Goal: Check status: Check status

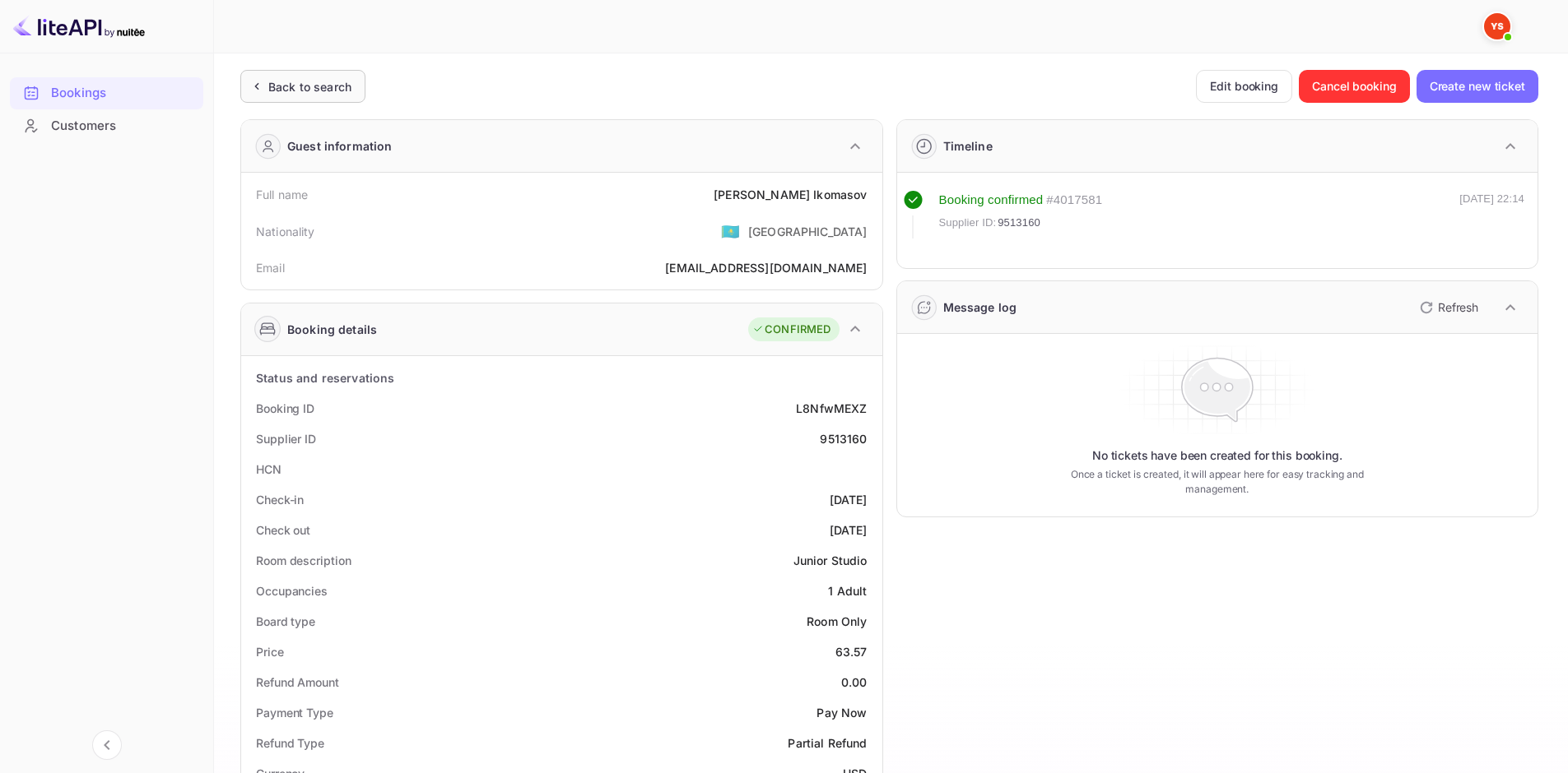
click at [357, 90] on div "Back to search" at bounding box center [302, 86] width 125 height 33
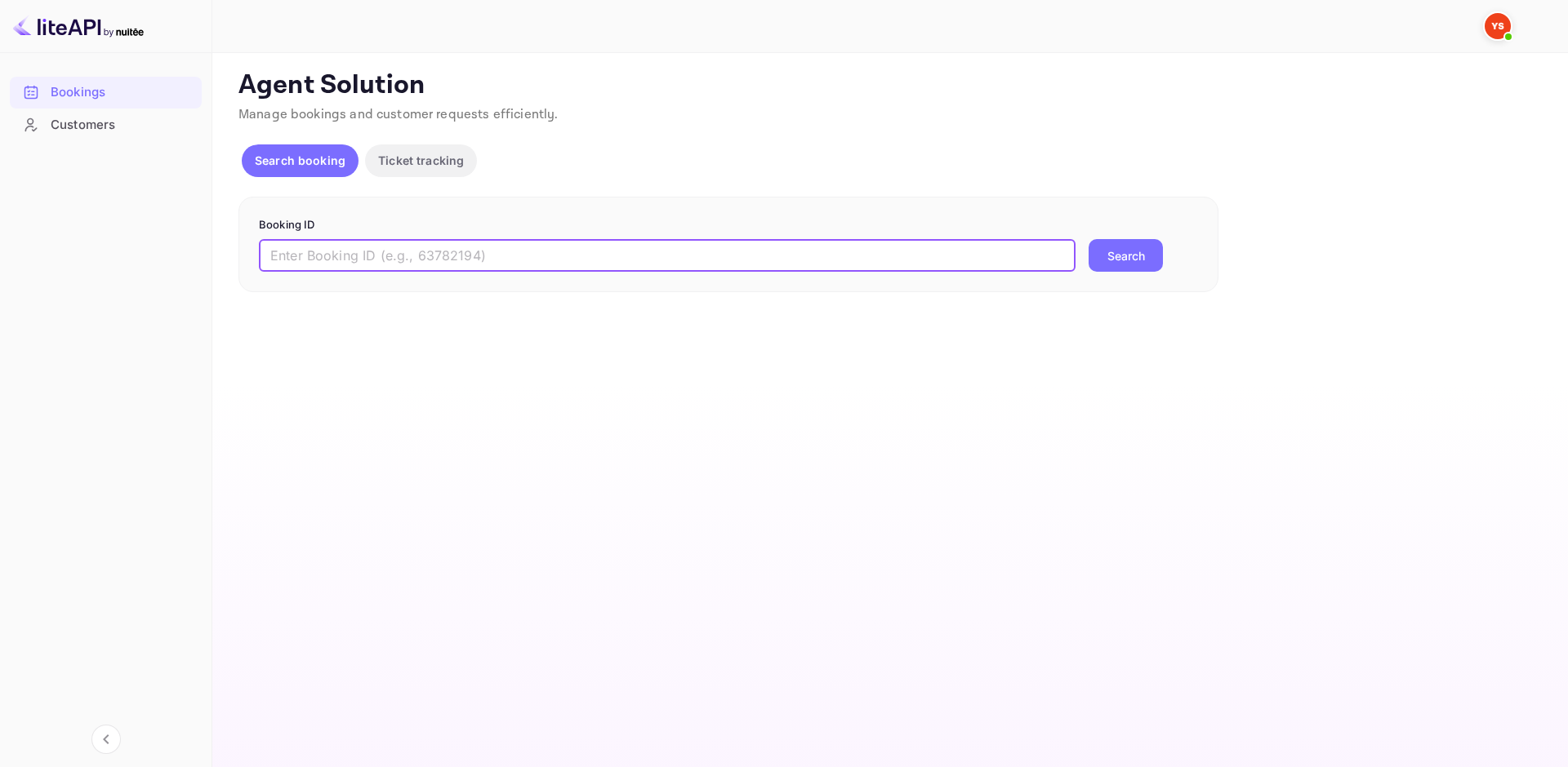
drag, startPoint x: 437, startPoint y: 249, endPoint x: 478, endPoint y: 259, distance: 42.2
click at [437, 249] on input "text" at bounding box center [667, 256] width 816 height 33
paste input "9073327"
type input "9073327"
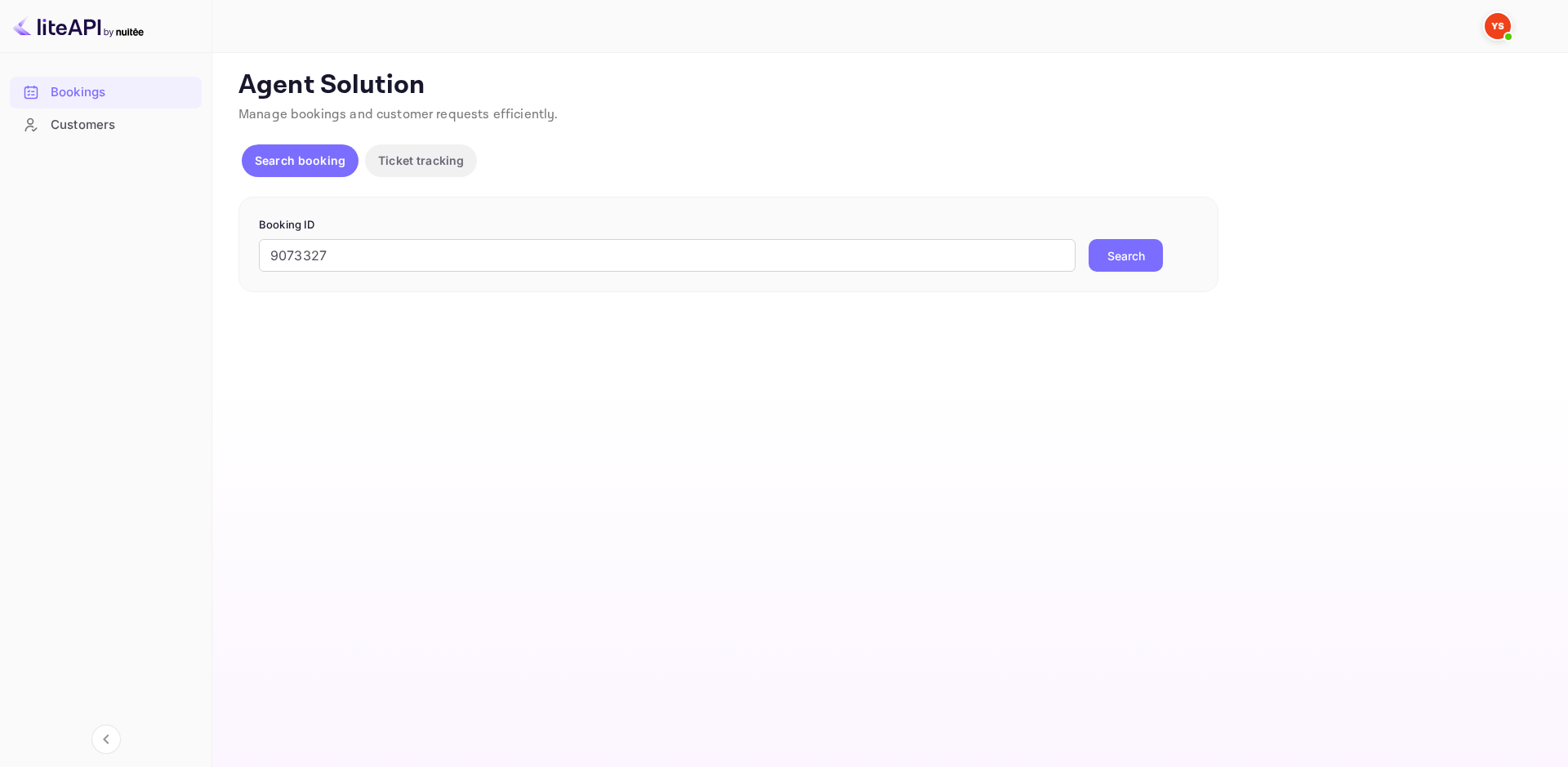
drag, startPoint x: 1105, startPoint y: 253, endPoint x: 1134, endPoint y: 246, distance: 29.8
click at [1106, 253] on button "Search" at bounding box center [1126, 256] width 74 height 33
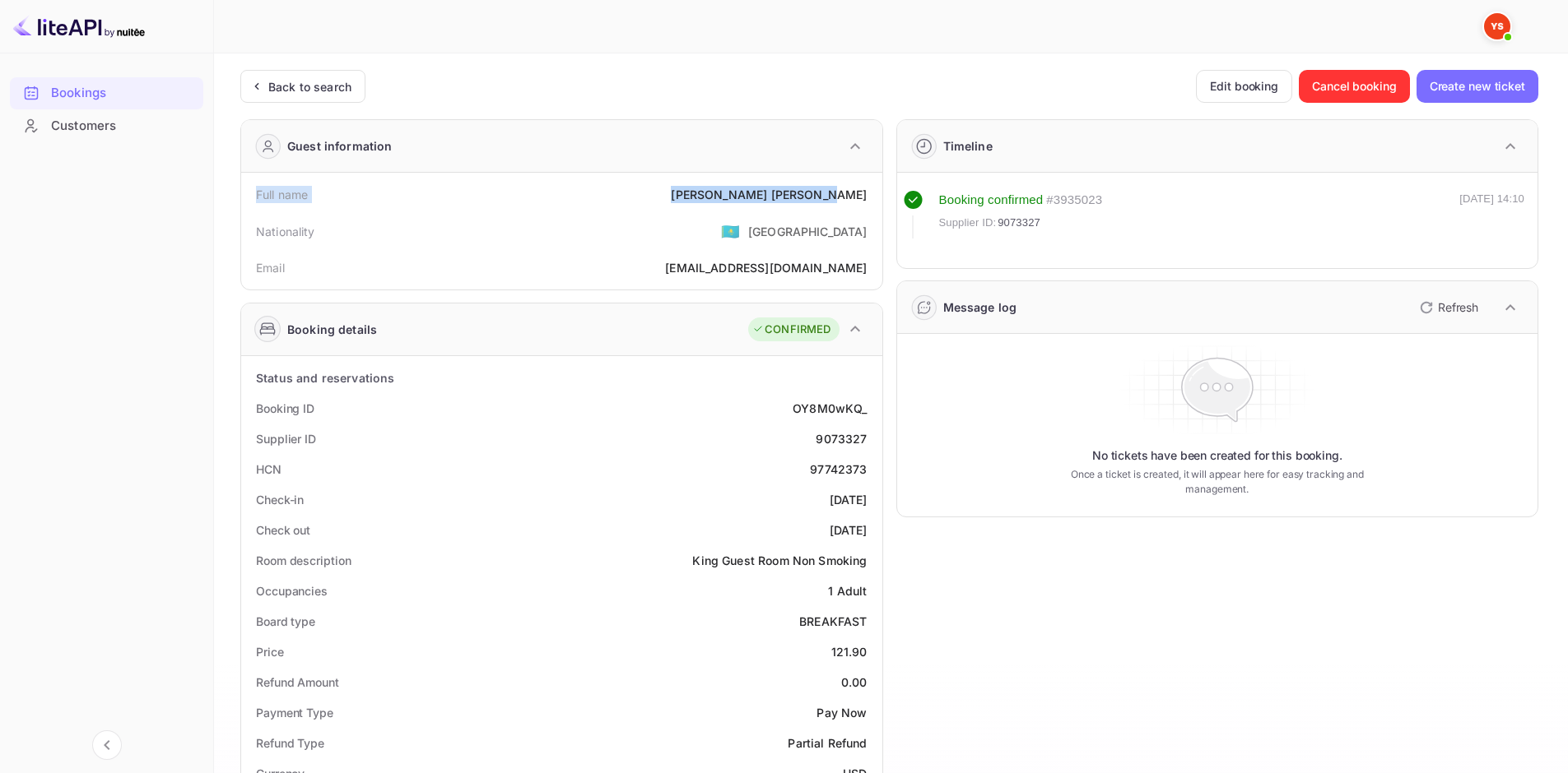
drag, startPoint x: 847, startPoint y: 194, endPoint x: 241, endPoint y: 194, distance: 606.0
click at [241, 194] on div "Full name [PERSON_NAME] Nationality 🇰🇿 [DEMOGRAPHIC_DATA] Email [EMAIL_ADDRESS]…" at bounding box center [562, 231] width 641 height 117
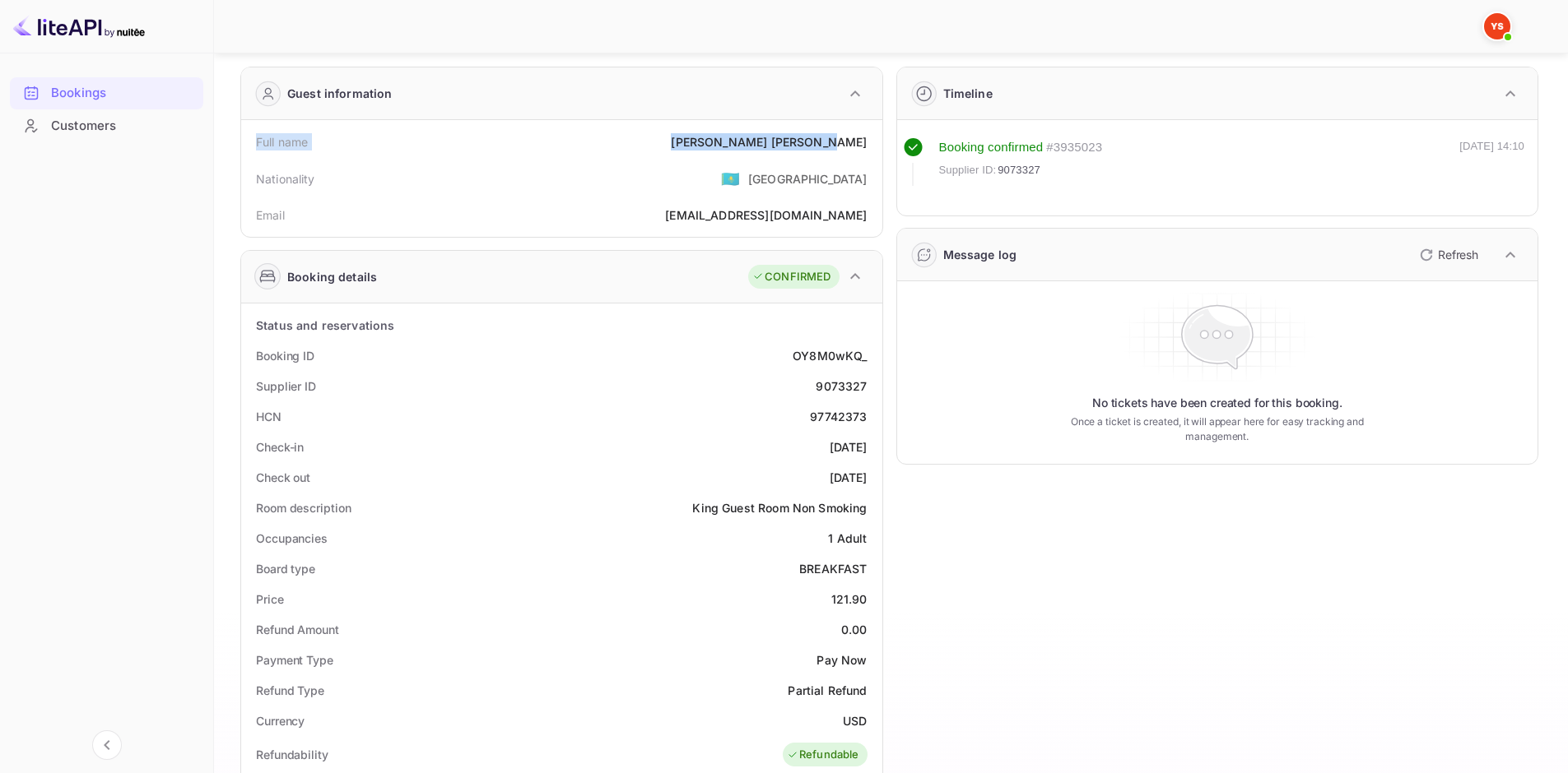
scroll to position [165, 0]
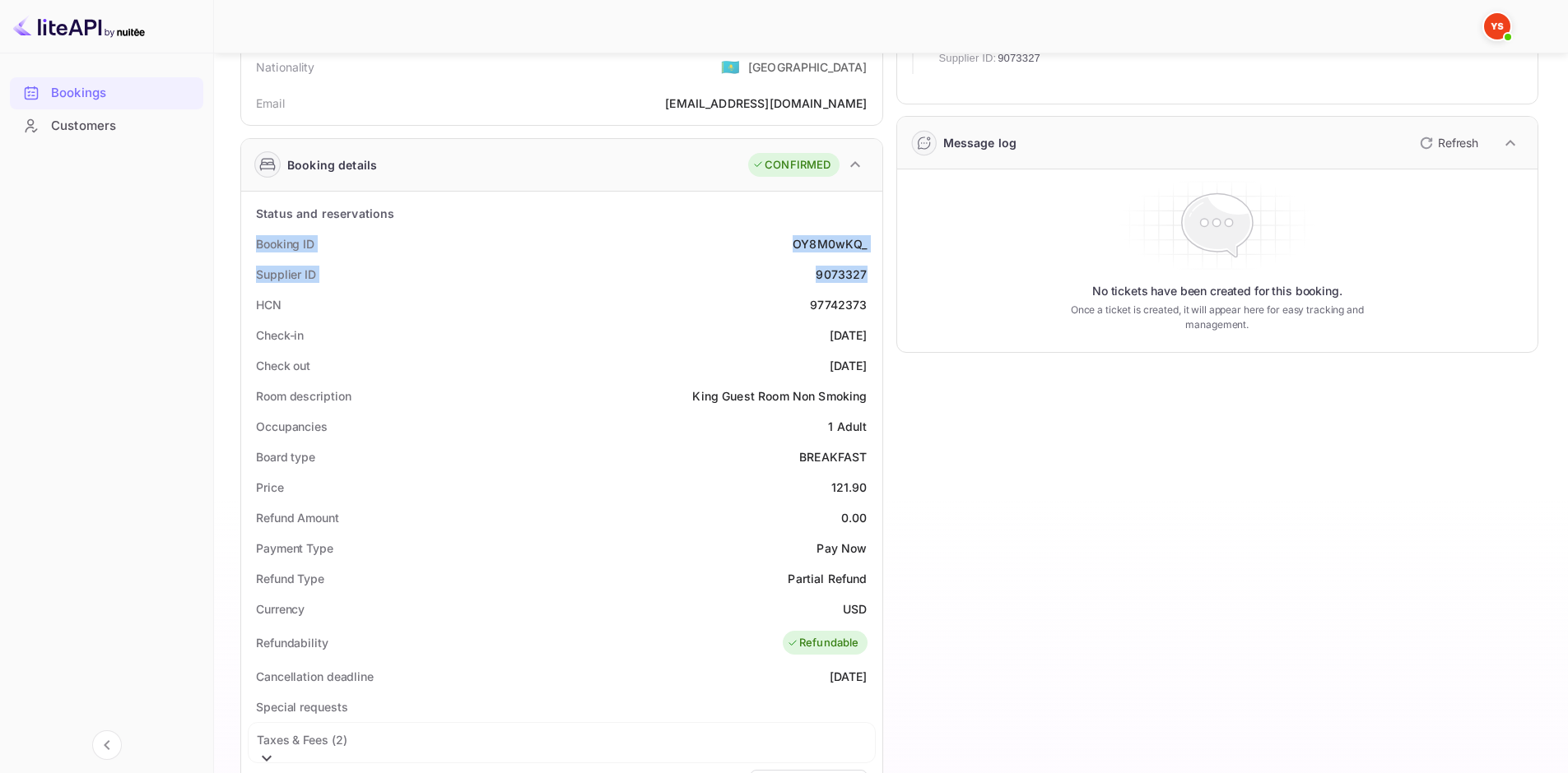
drag, startPoint x: 252, startPoint y: 242, endPoint x: 867, endPoint y: 271, distance: 615.7
click at [868, 271] on div "Status and reservations Booking ID OY8M0wKQ_ Supplier ID 9073327 HCN 97742373 C…" at bounding box center [562, 680] width 628 height 965
copy div "Booking ID OY8M0wKQ_ Supplier ID 9073327"
drag, startPoint x: 256, startPoint y: 328, endPoint x: 866, endPoint y: 360, distance: 610.8
click at [866, 360] on div "Status and reservations Booking ID OY8M0wKQ_ Supplier ID 9073327 HCN 97742373 C…" at bounding box center [562, 680] width 628 height 965
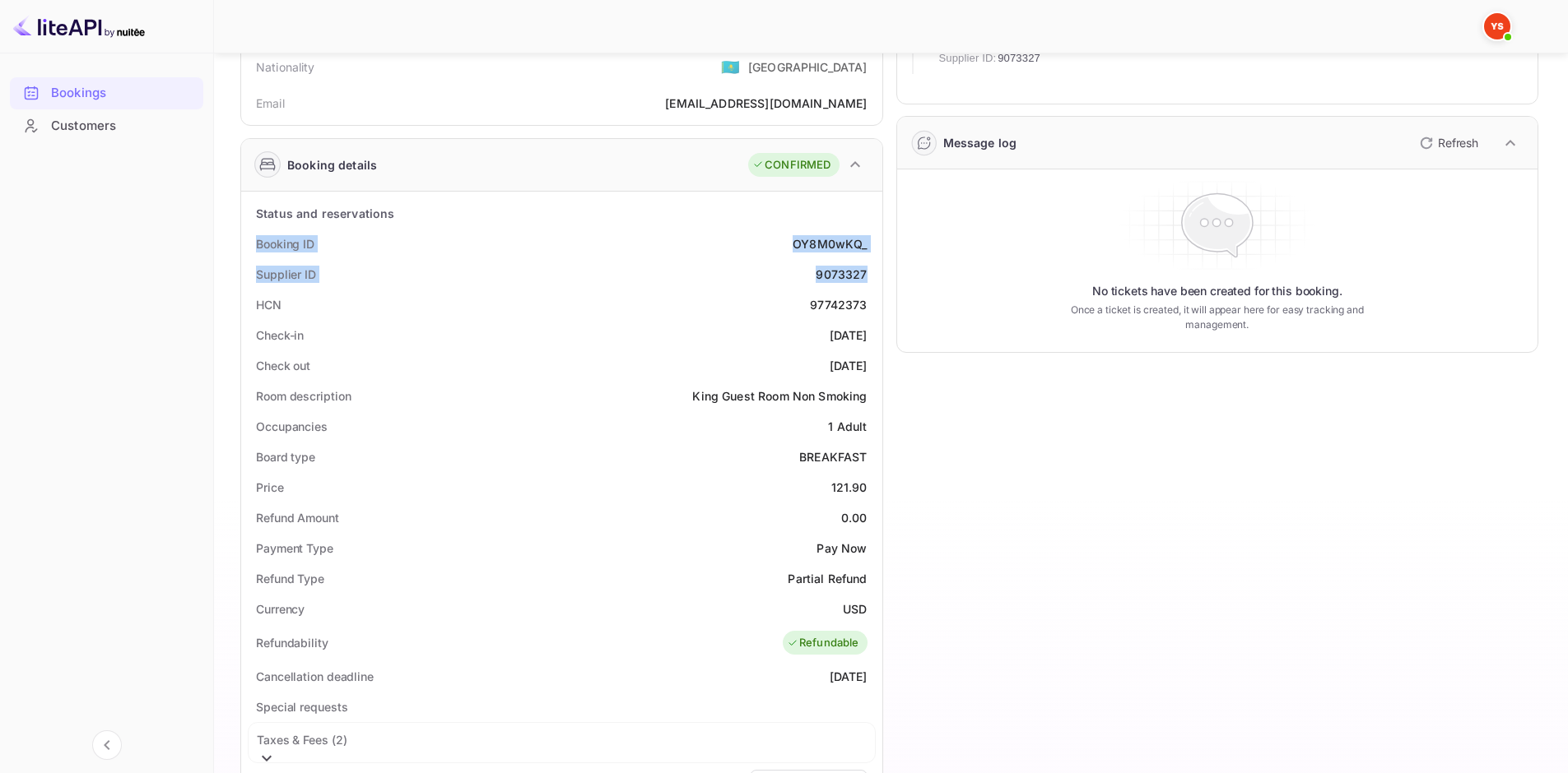
copy div "Check-in [DATE] Check out [DATE]"
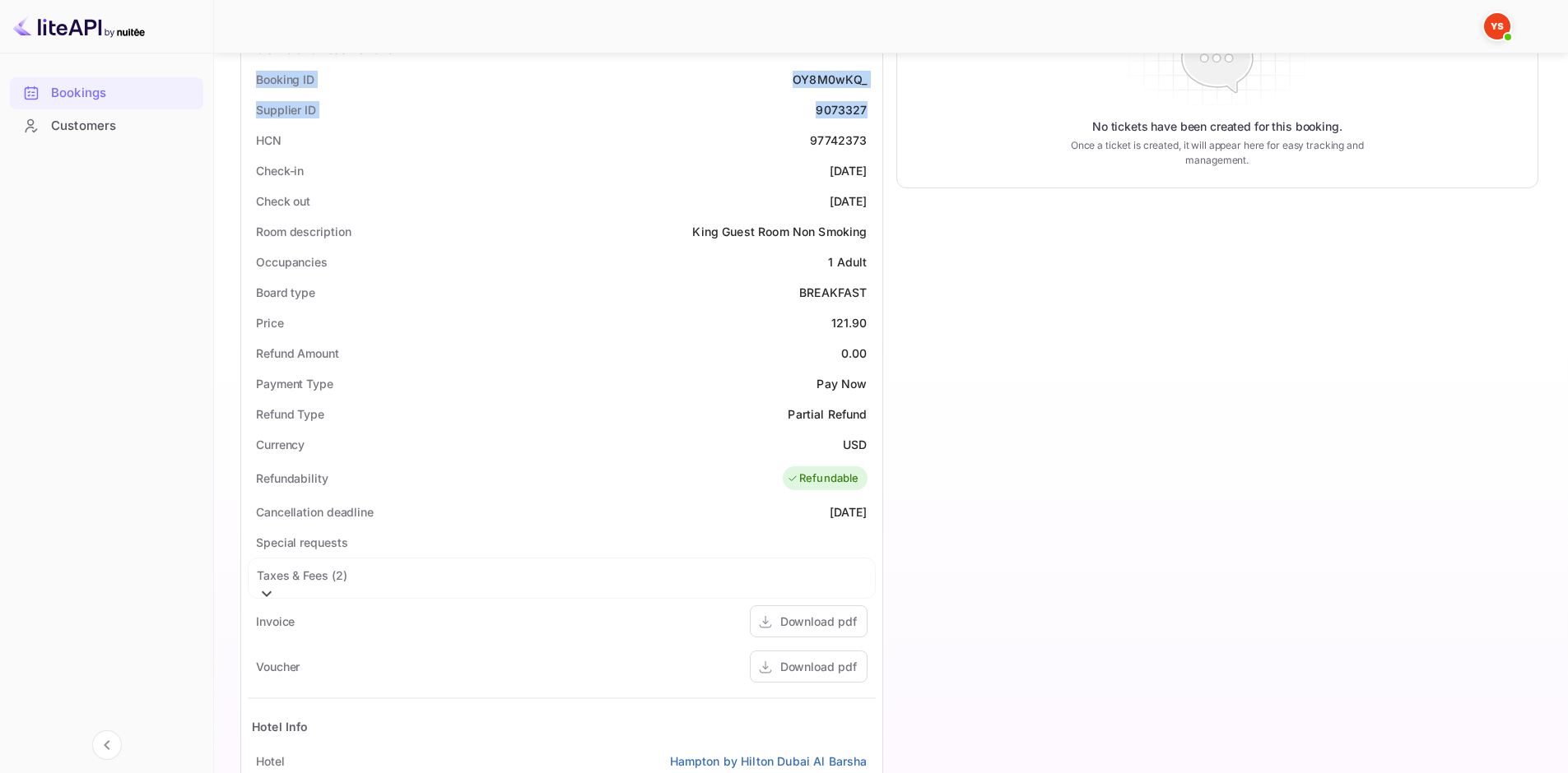
scroll to position [494, 0]
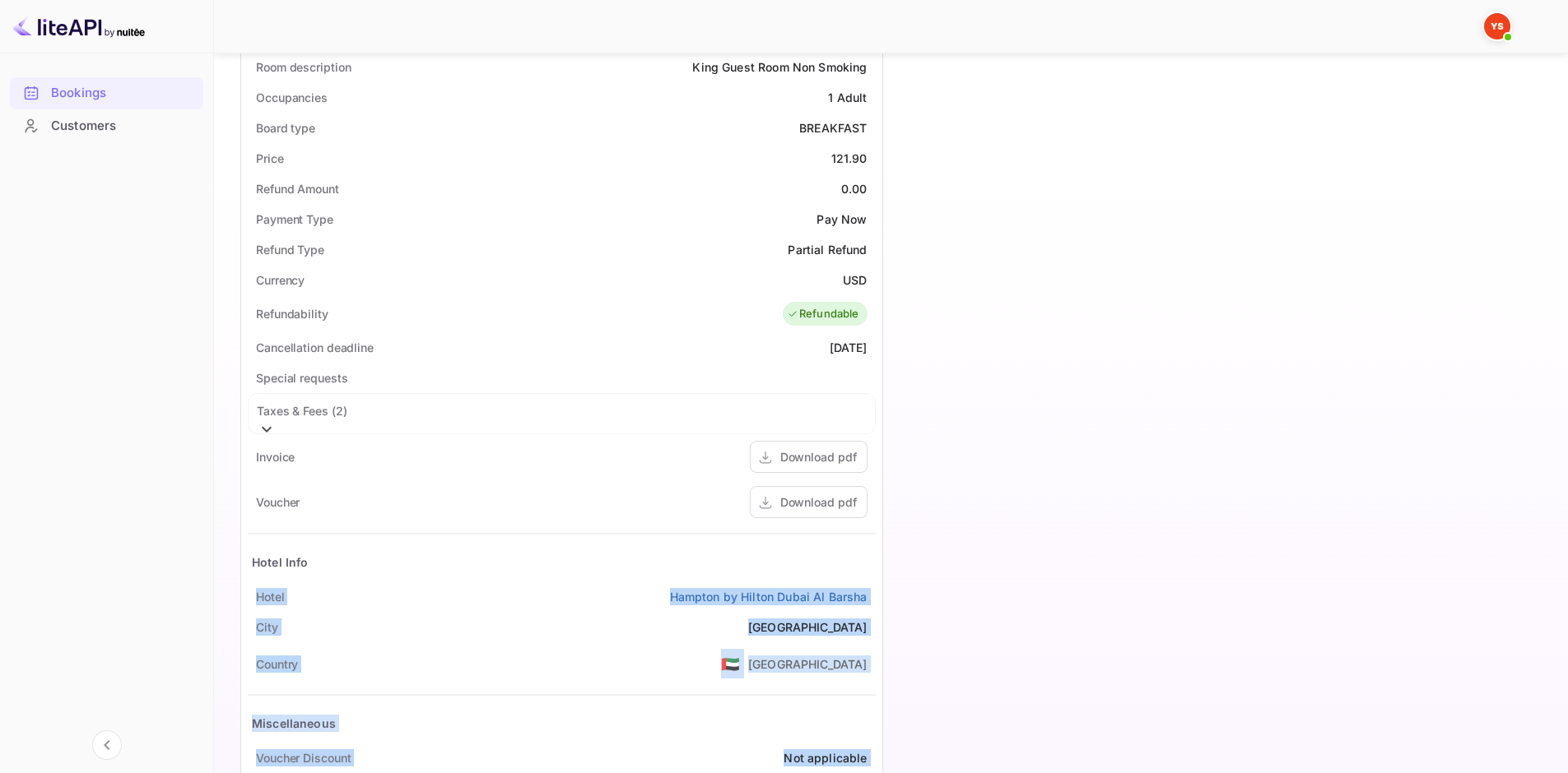
drag, startPoint x: 259, startPoint y: 595, endPoint x: 890, endPoint y: 598, distance: 631.0
click at [890, 598] on div "Guest information Full name [PERSON_NAME] Nationality 🇰🇿 [DEMOGRAPHIC_DATA] Ema…" at bounding box center [883, 232] width 1311 height 1240
click at [889, 598] on div "Timeline Booking confirmed # 3935023 Supplier ID: 9073327 [DATE] 14:10 Message …" at bounding box center [1211, 232] width 656 height 1240
click at [872, 583] on div "[GEOGRAPHIC_DATA] by [GEOGRAPHIC_DATA]" at bounding box center [562, 597] width 628 height 31
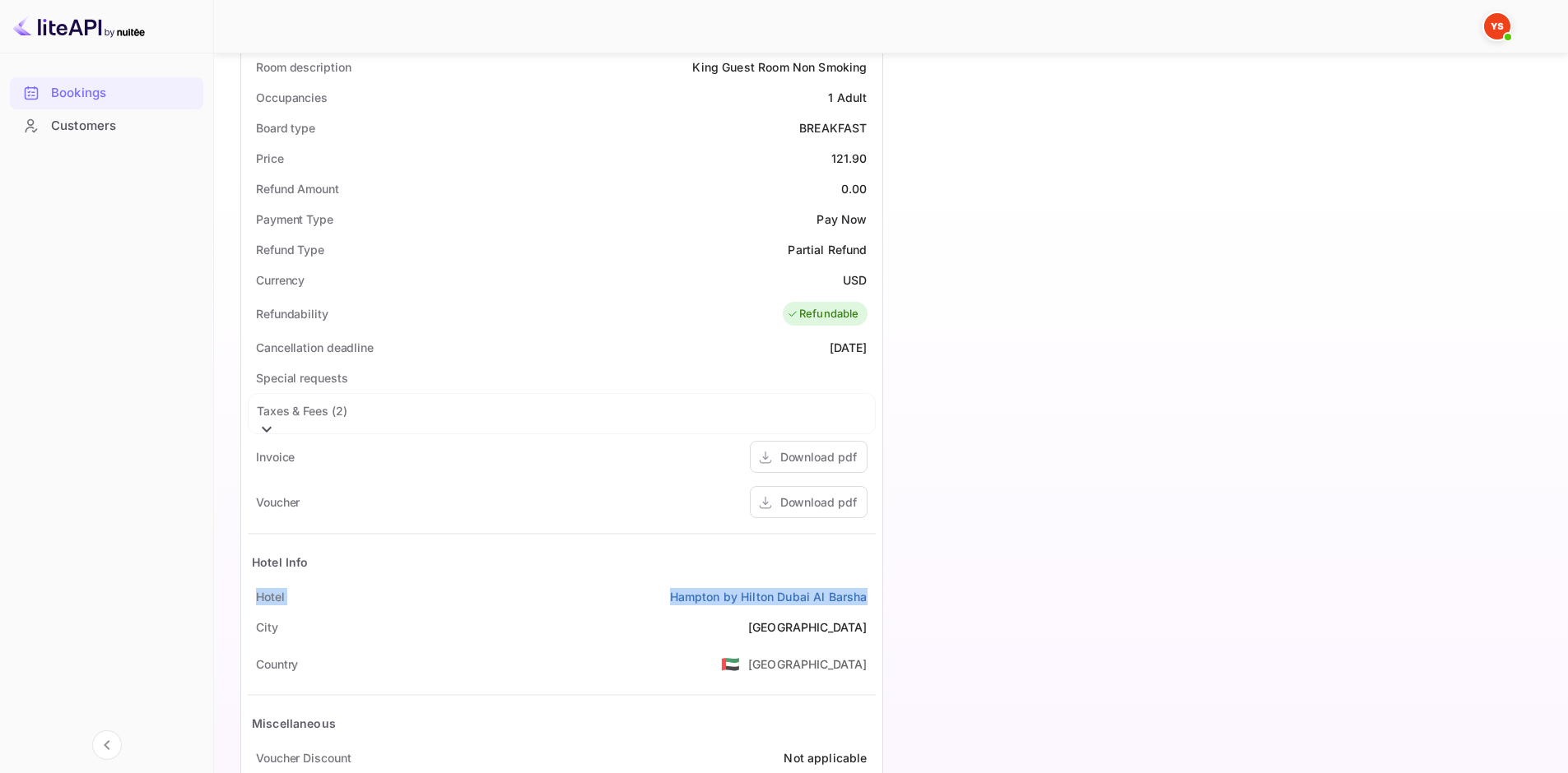
drag, startPoint x: 262, startPoint y: 594, endPoint x: 869, endPoint y: 598, distance: 607.0
click at [869, 598] on div "[GEOGRAPHIC_DATA] by [GEOGRAPHIC_DATA]" at bounding box center [562, 597] width 628 height 31
copy div "[GEOGRAPHIC_DATA] by [GEOGRAPHIC_DATA]"
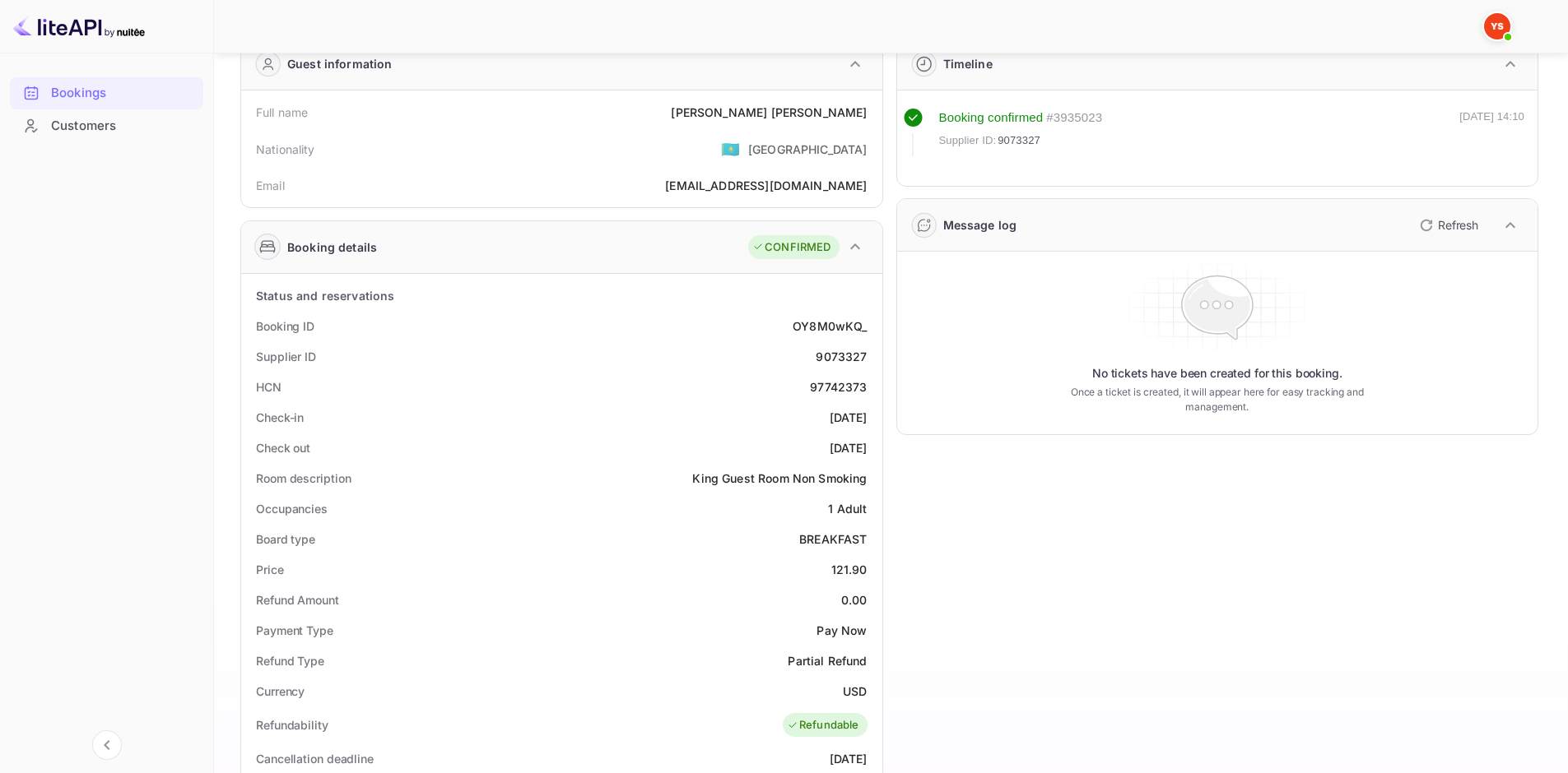
scroll to position [0, 0]
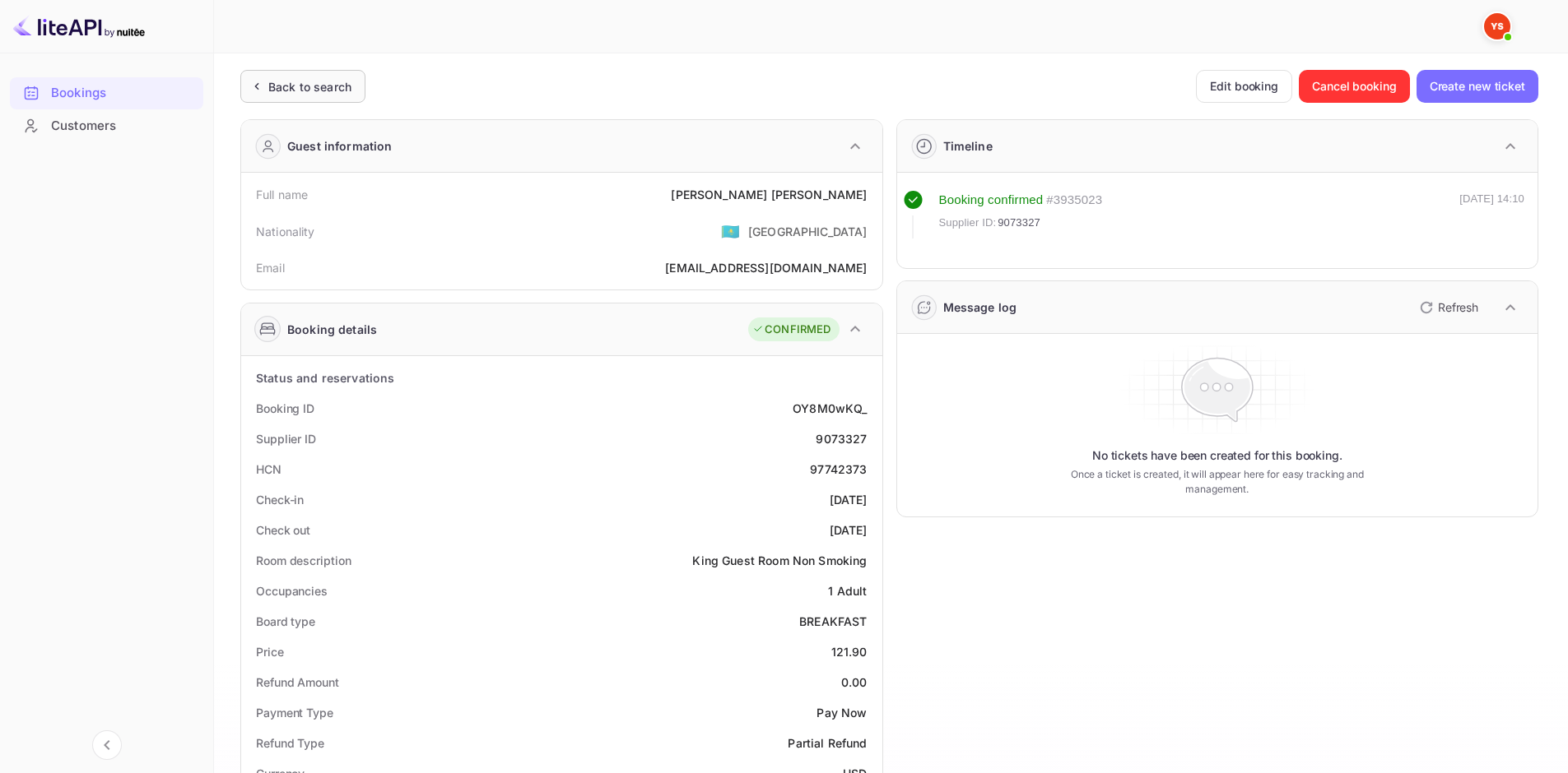
click at [329, 90] on div "Back to search" at bounding box center [310, 86] width 83 height 17
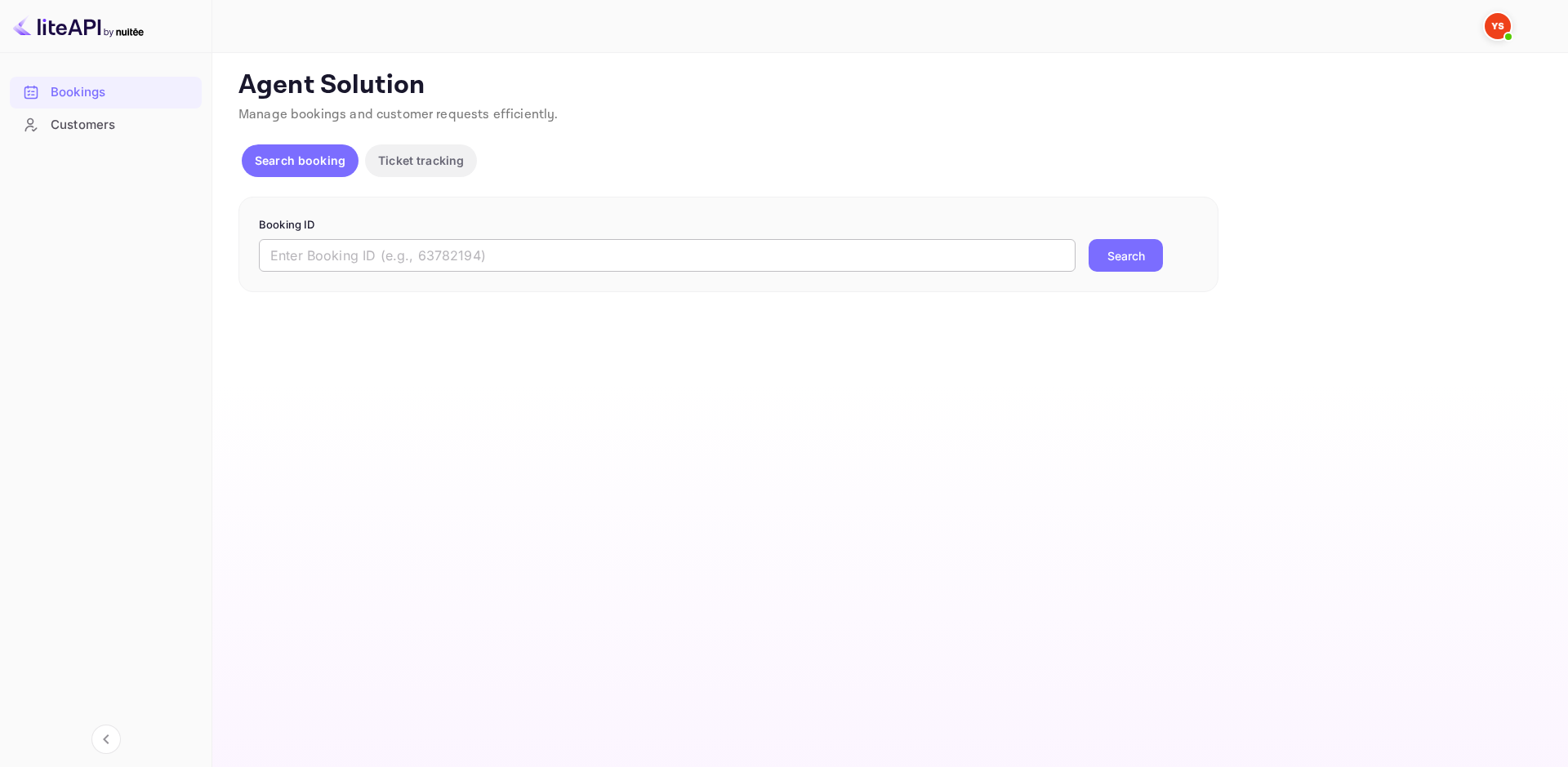
drag, startPoint x: 475, startPoint y: 258, endPoint x: 490, endPoint y: 266, distance: 17.0
click at [475, 258] on input "text" at bounding box center [667, 256] width 816 height 33
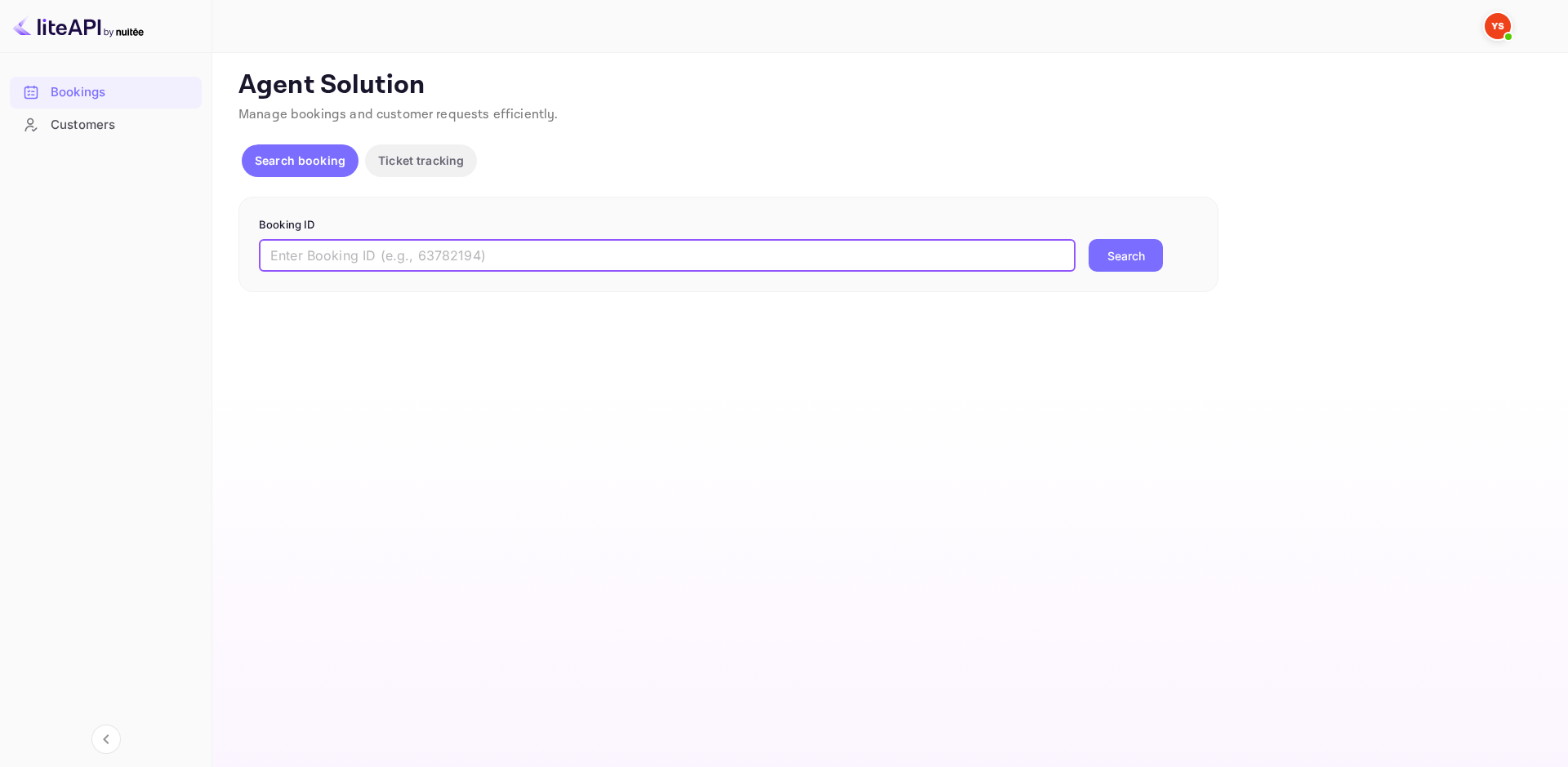
paste input "8411794"
type input "8411794"
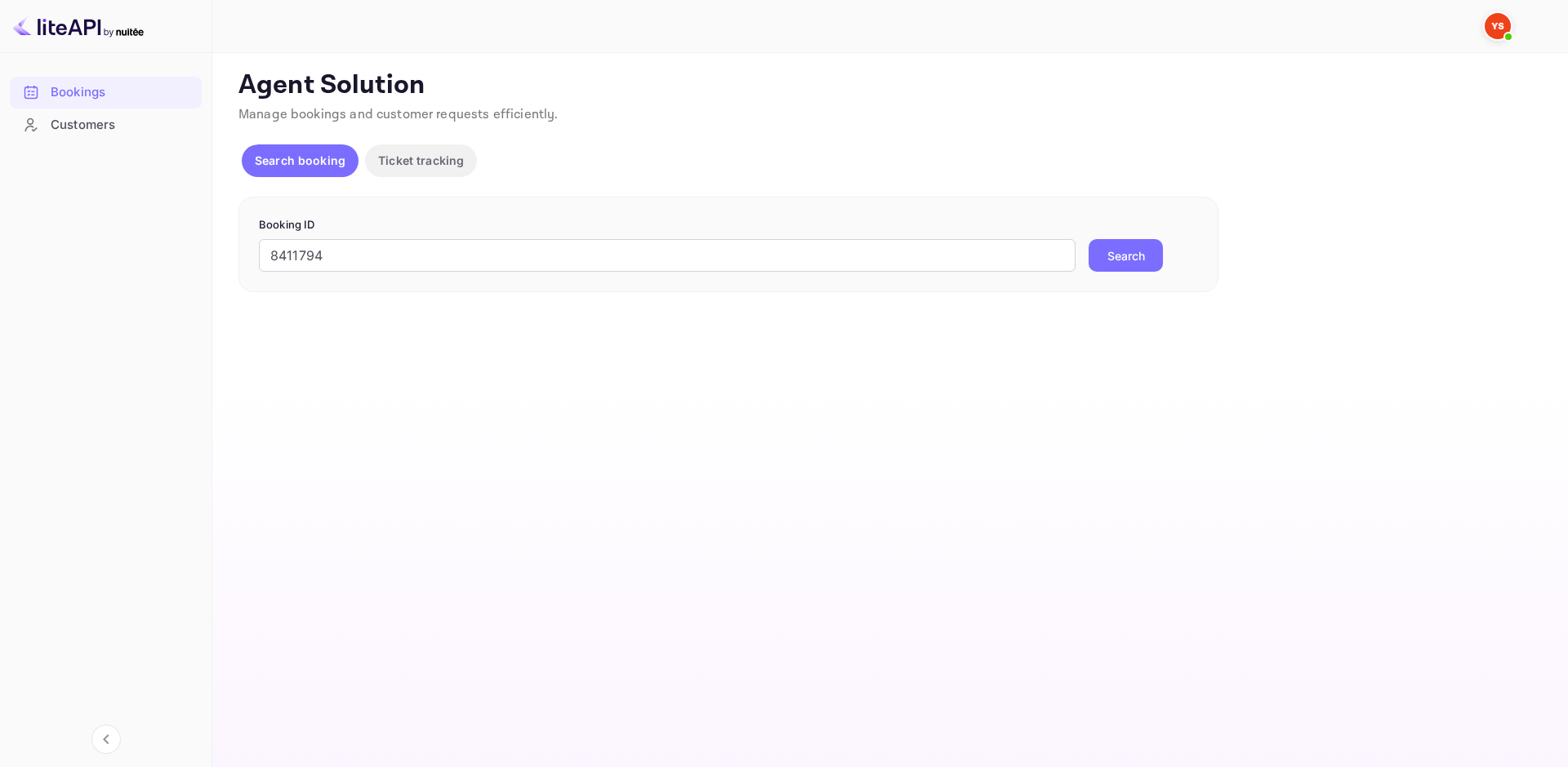
click at [1111, 249] on button "Search" at bounding box center [1126, 256] width 74 height 33
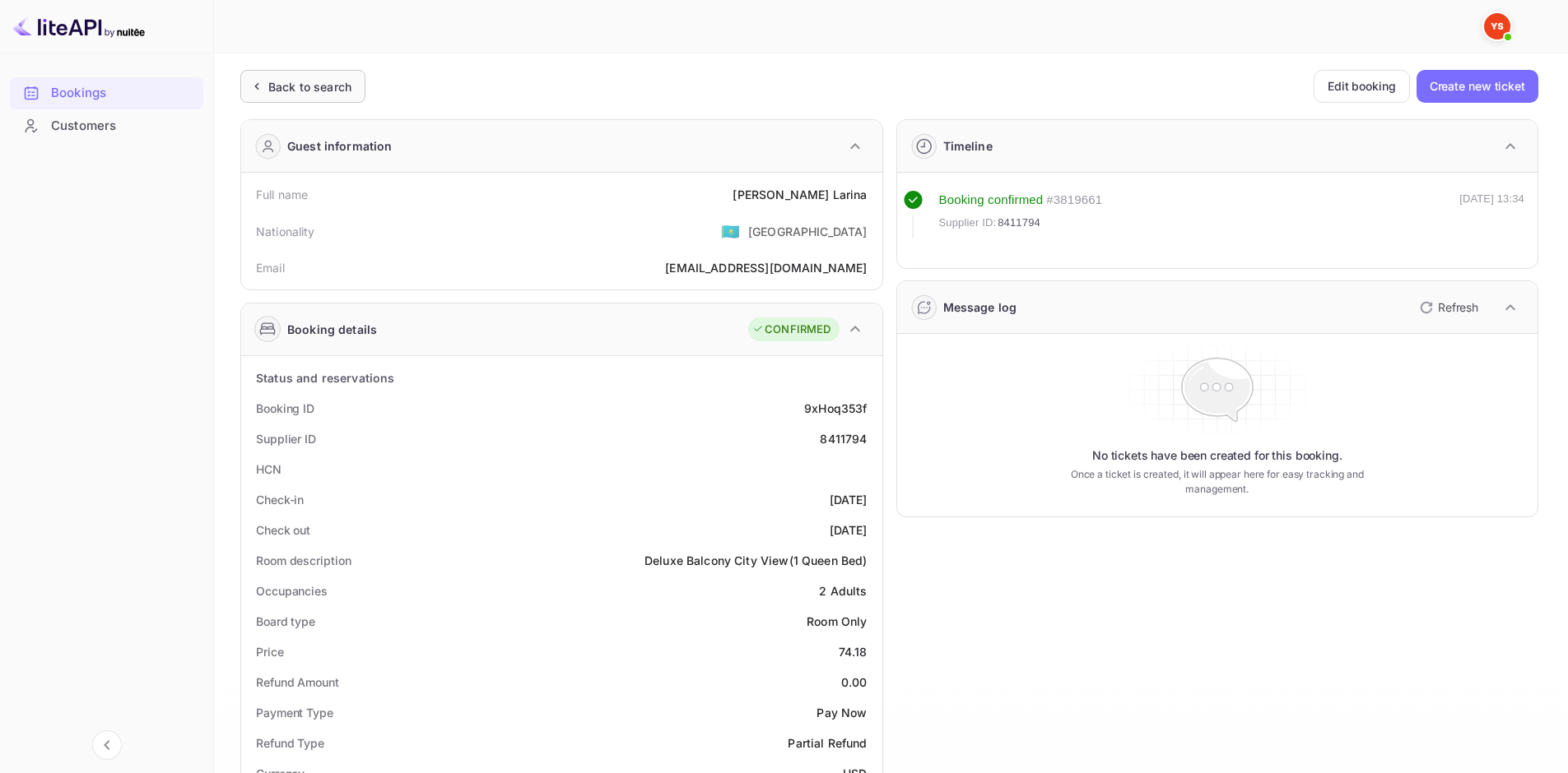
click at [360, 94] on div "Back to search" at bounding box center [302, 86] width 125 height 33
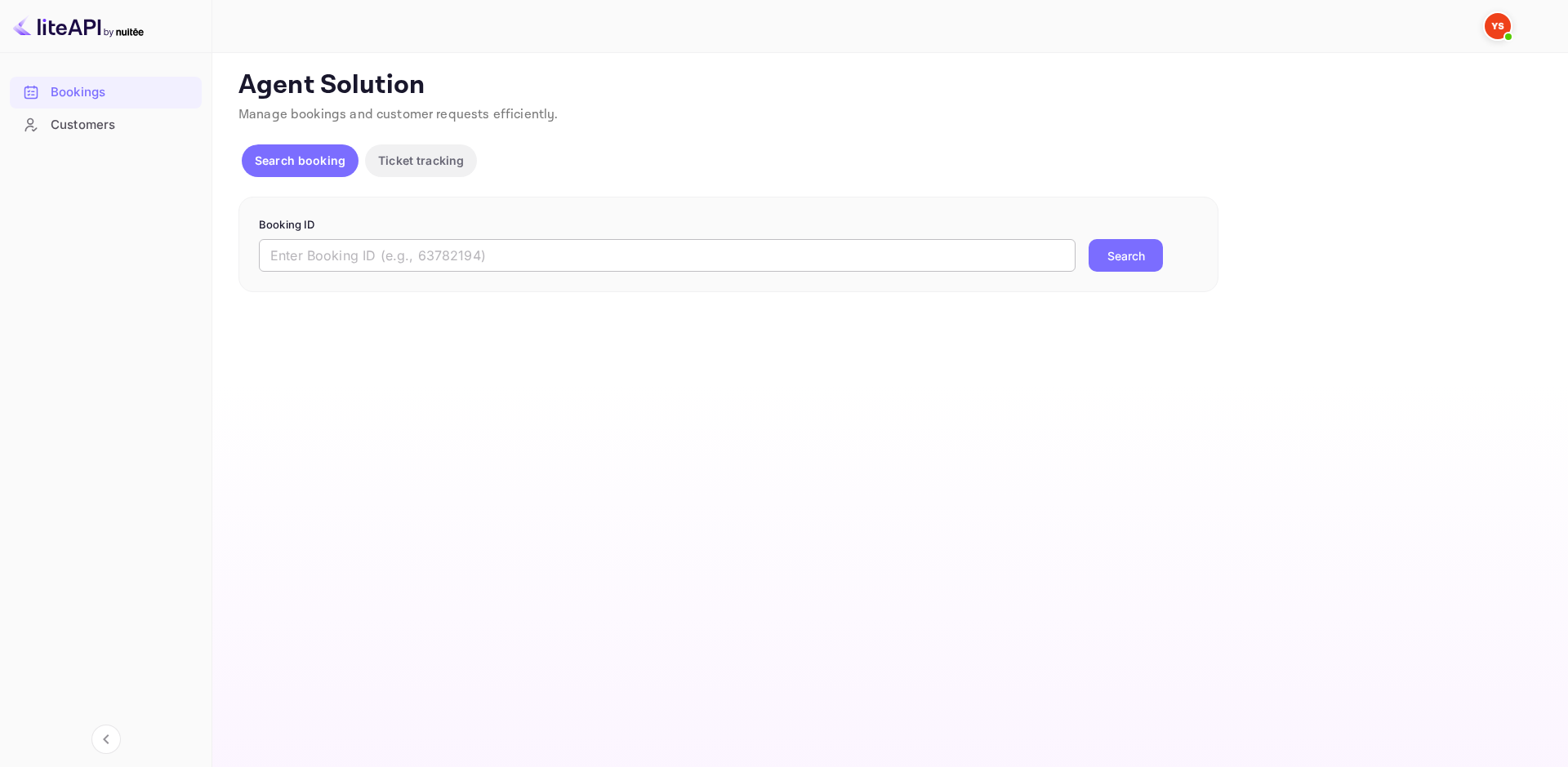
click at [479, 251] on input "text" at bounding box center [667, 256] width 816 height 33
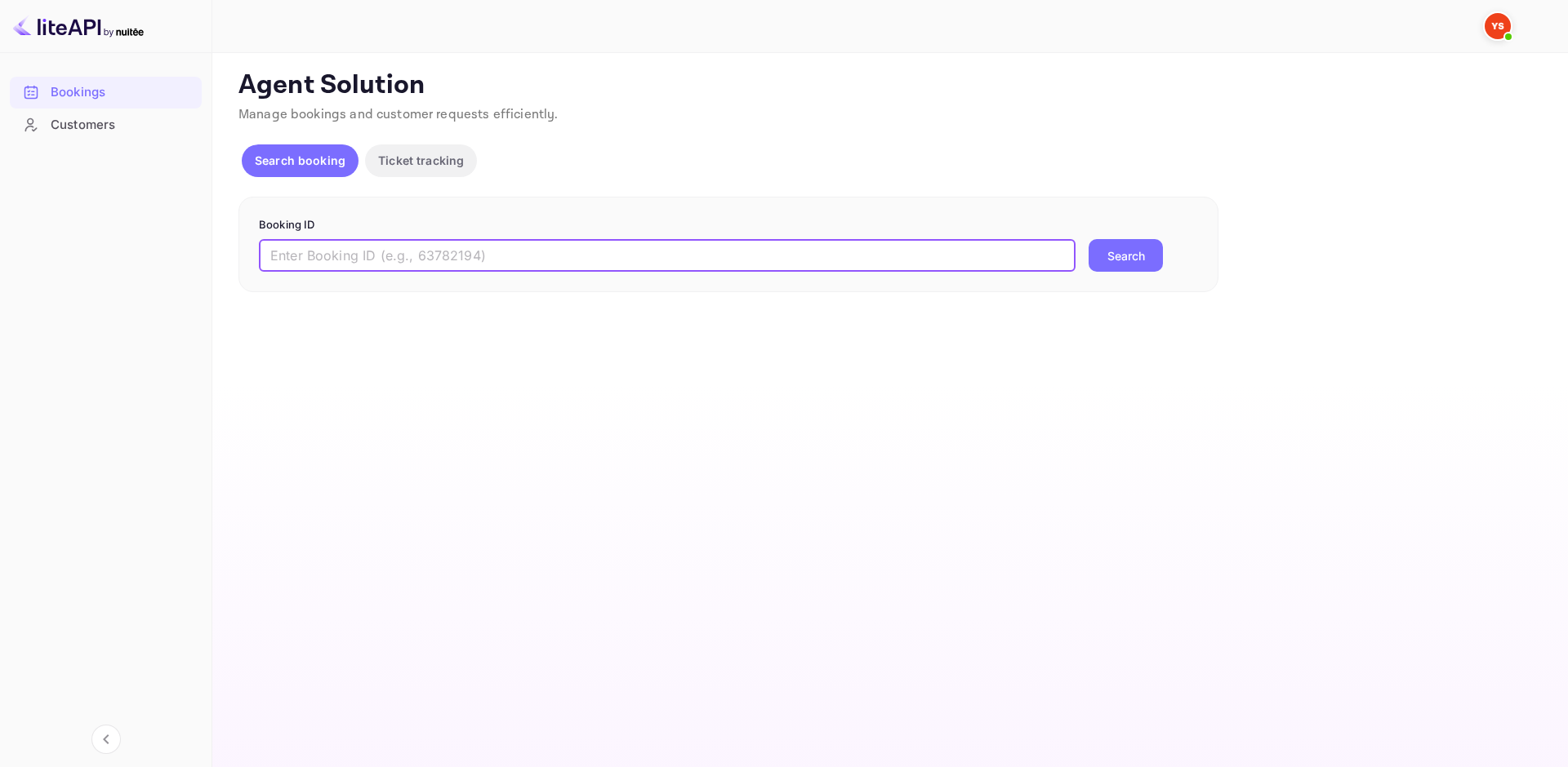
paste input "9002206"
type input "9002206"
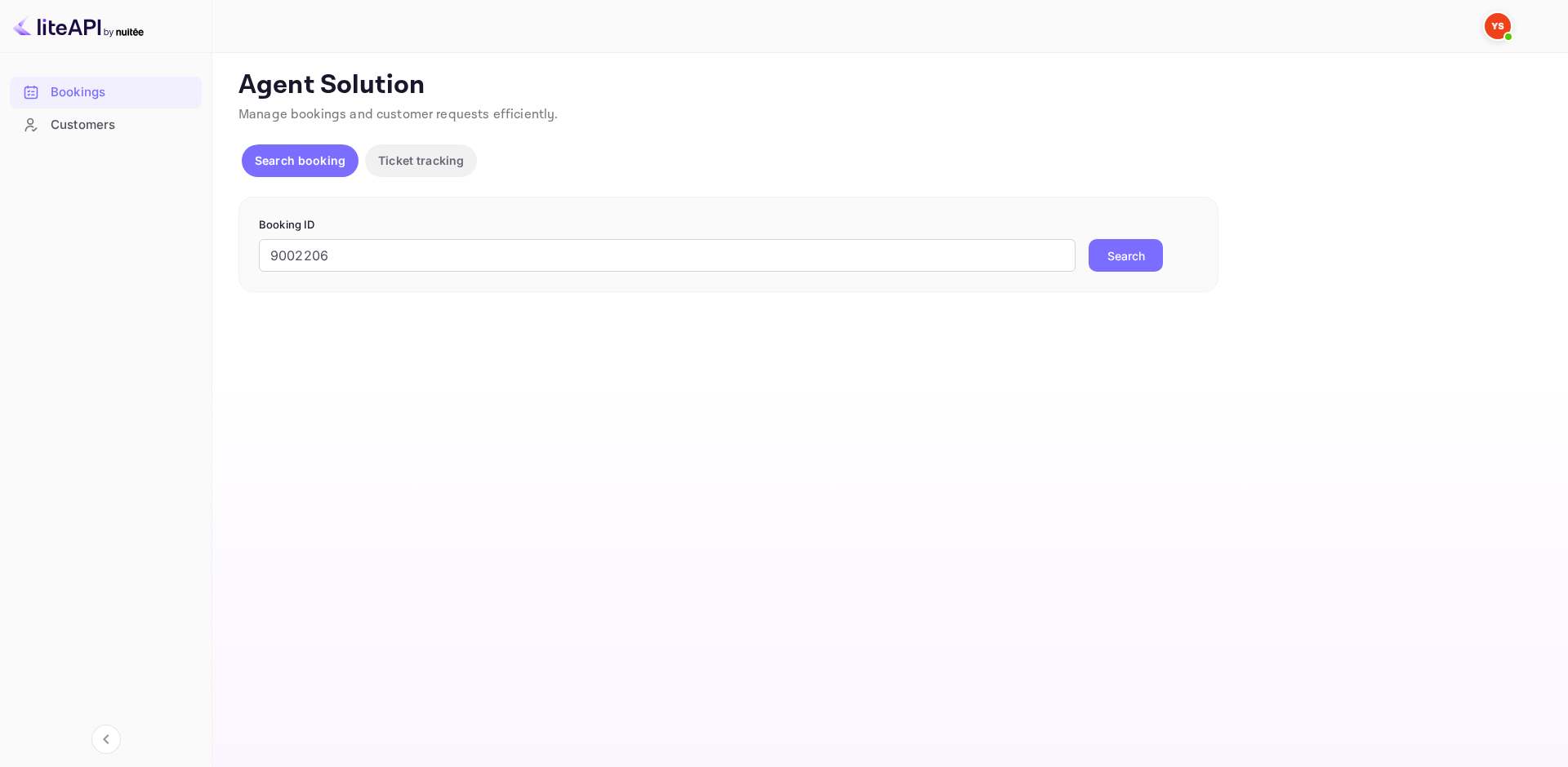
click at [1131, 254] on button "Search" at bounding box center [1126, 256] width 74 height 33
